Goal: Download file/media

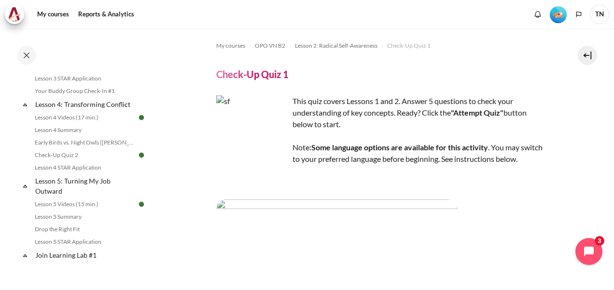
scroll to position [354, 0]
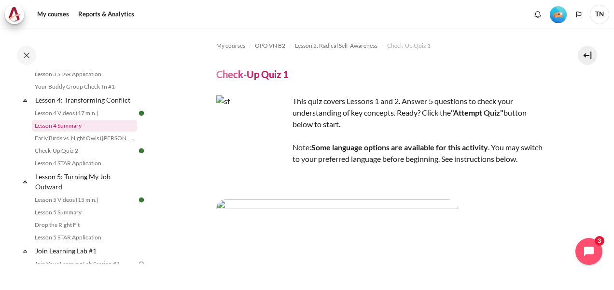
click at [67, 132] on link "Lesson 4 Summary" at bounding box center [84, 126] width 105 height 12
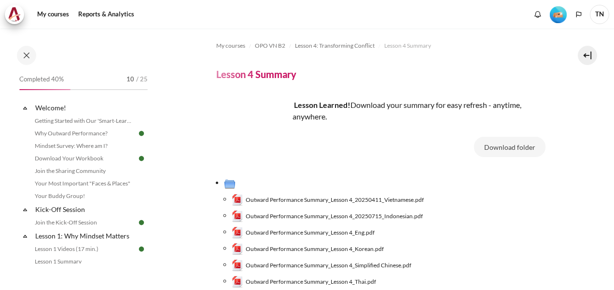
scroll to position [48, 0]
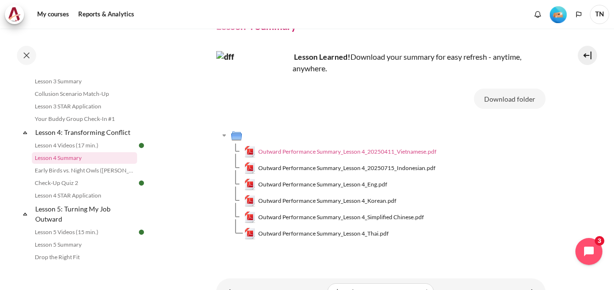
click at [360, 151] on span "Outward Performance Summary_Lesson 4_20250411_Vietnamese.pdf" at bounding box center [347, 152] width 178 height 9
click at [356, 184] on span "Outward Performance Summary_Lesson 4_Eng.pdf" at bounding box center [322, 184] width 129 height 9
click at [365, 185] on span "Outward Performance Summary_Lesson 4_Eng.pdf" at bounding box center [322, 184] width 129 height 9
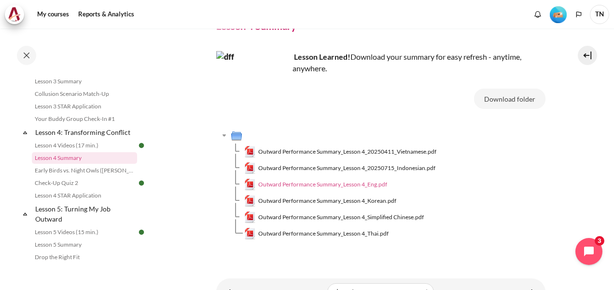
click at [365, 185] on span "Outward Performance Summary_Lesson 4_Eng.pdf" at bounding box center [322, 184] width 129 height 9
click at [76, 251] on link "Lesson 5 Summary" at bounding box center [84, 245] width 105 height 12
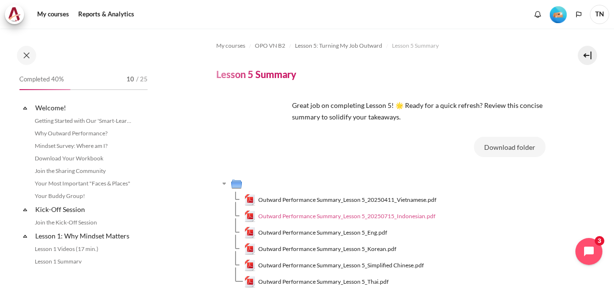
scroll to position [408, 0]
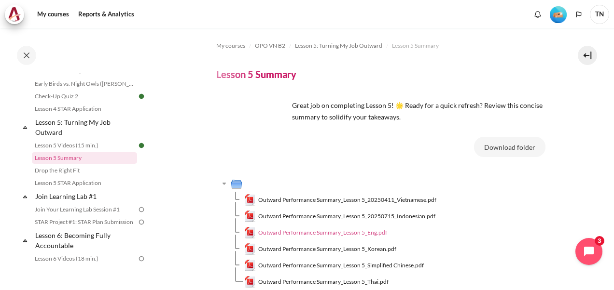
click at [348, 233] on span "Outward Performance Summary_Lesson 5_Eng.pdf" at bounding box center [322, 233] width 129 height 9
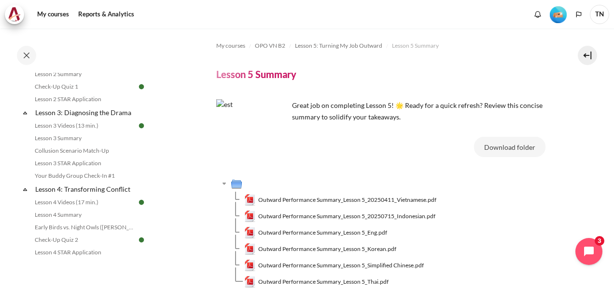
scroll to position [263, 0]
